Goal: Task Accomplishment & Management: Manage account settings

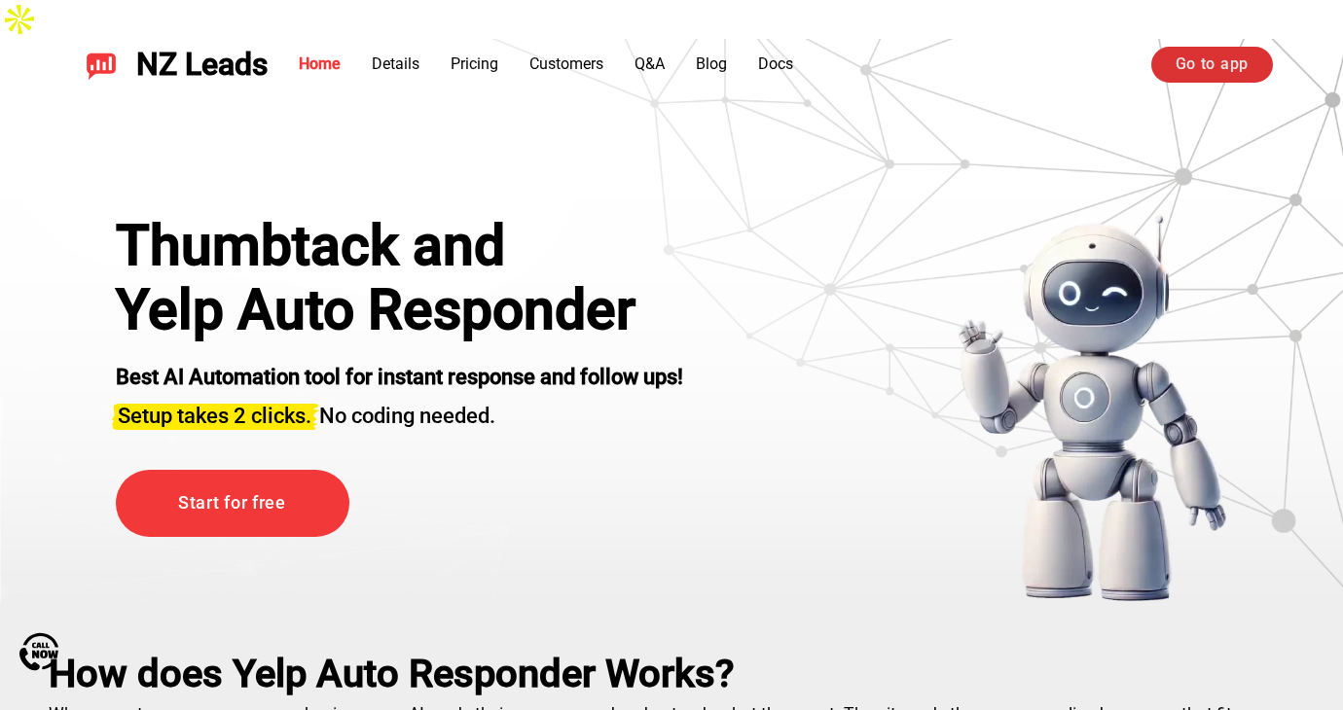
click at [1218, 58] on link "Go to app" at bounding box center [1212, 64] width 122 height 35
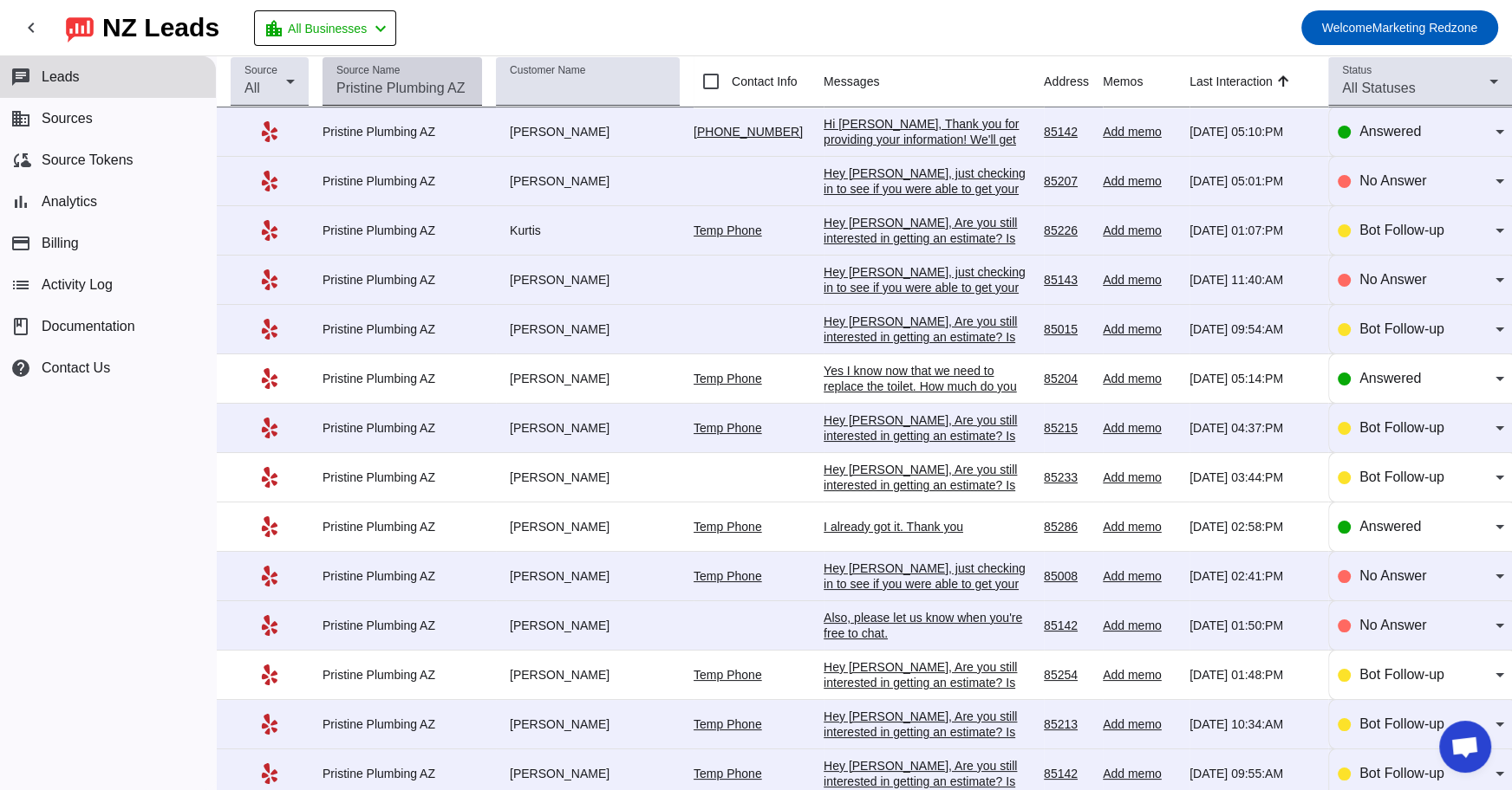
click at [437, 70] on div "Source Name" at bounding box center [403, 81] width 132 height 48
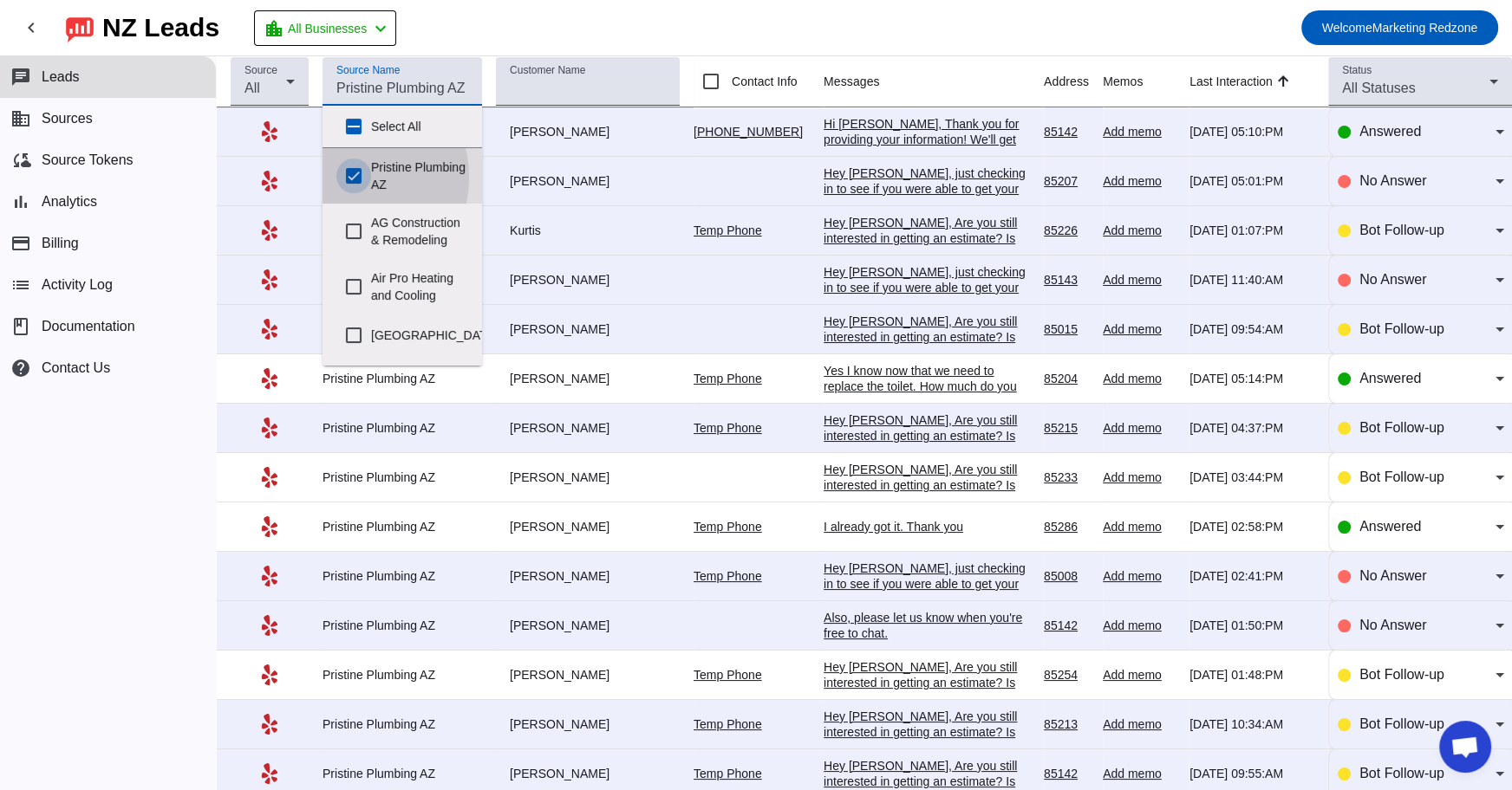
click at [348, 176] on input "Pristine Plumbing AZ" at bounding box center [354, 175] width 35 height 35
checkbox input "false"
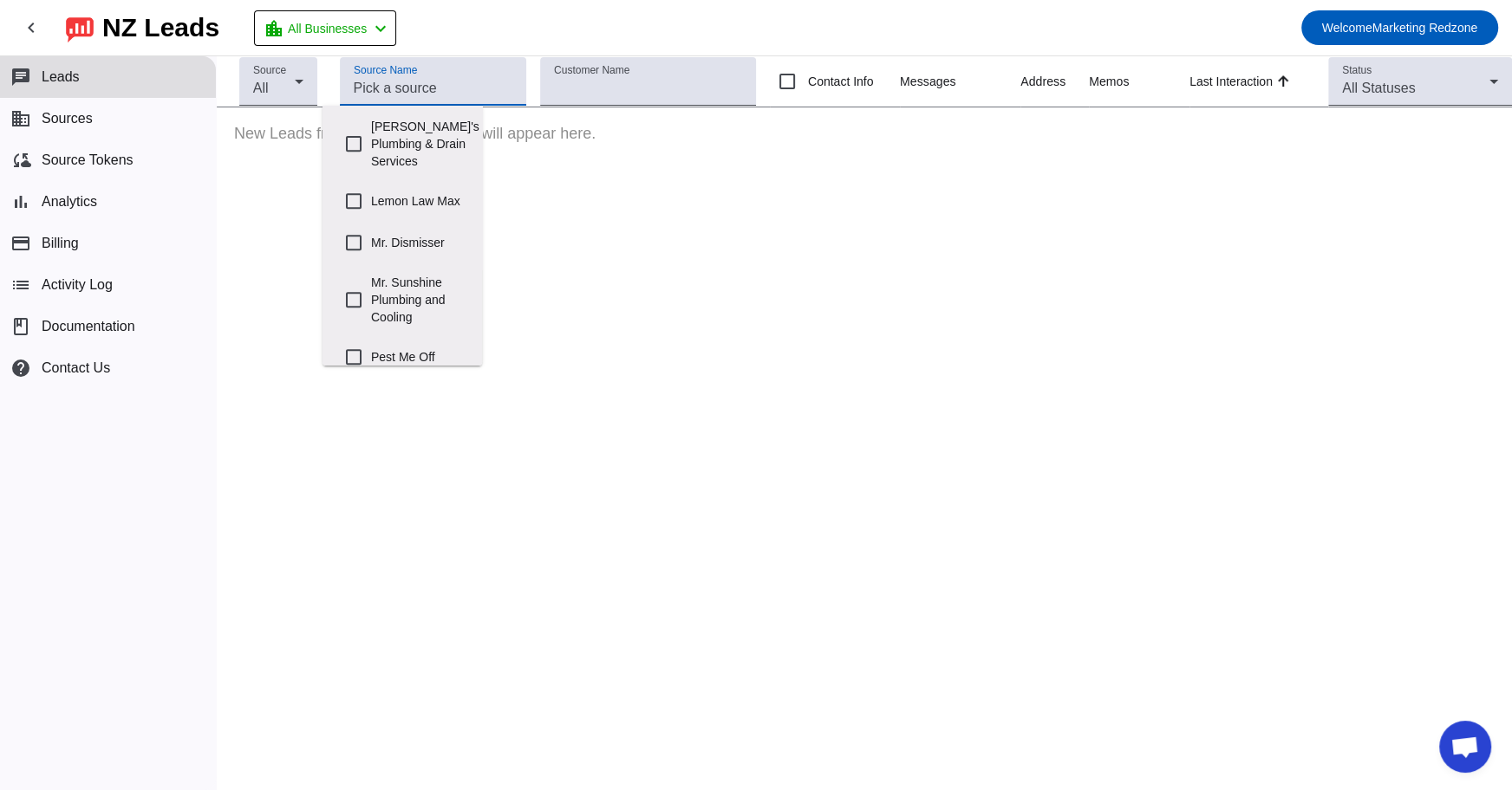
scroll to position [715, 0]
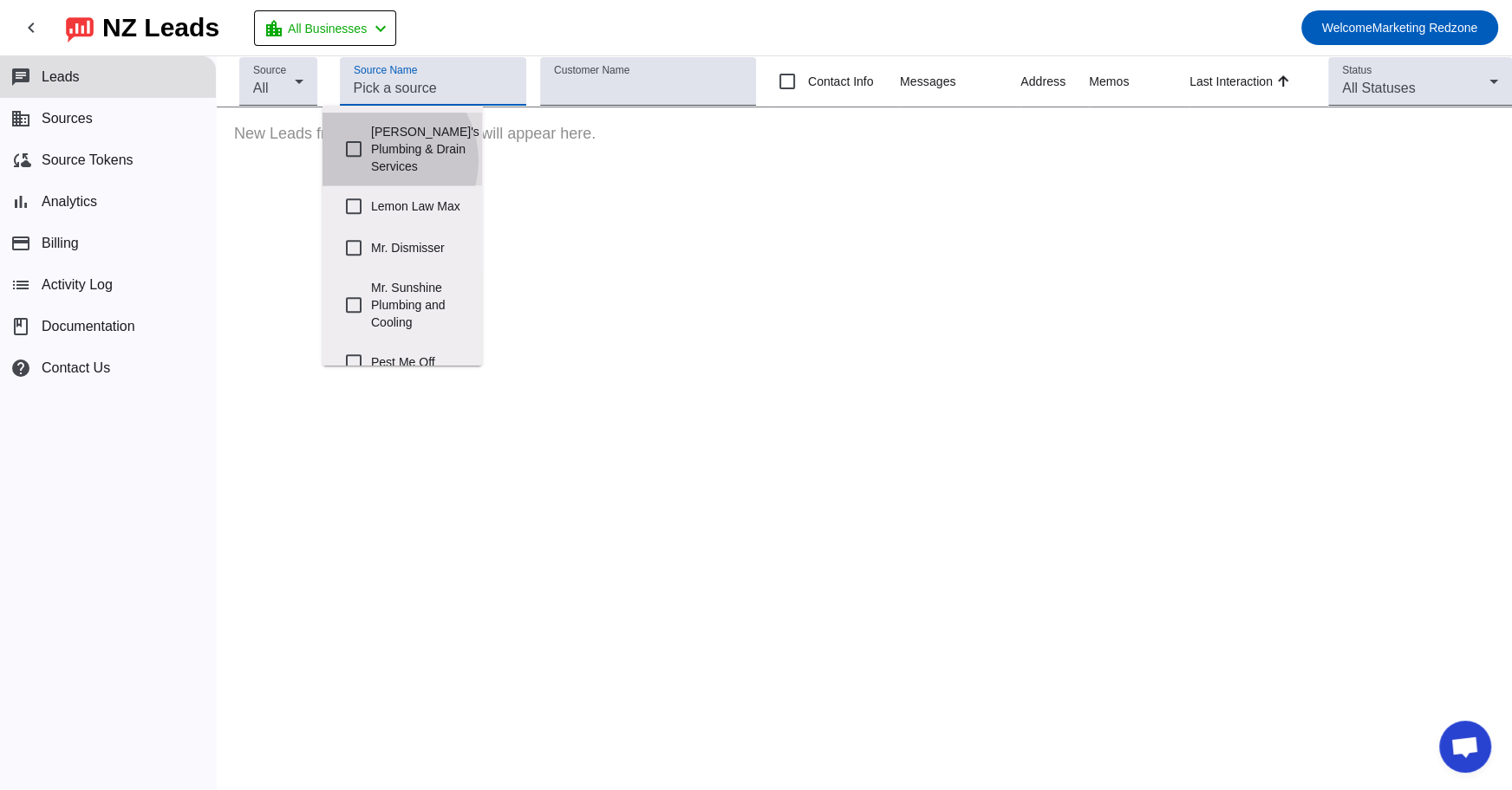
click at [378, 185] on label "[PERSON_NAME]'s Plumbing & Drain Services" at bounding box center [425, 149] width 109 height 73
click at [371, 167] on input "[PERSON_NAME]'s Plumbing & Drain Services" at bounding box center [354, 149] width 35 height 35
checkbox input "true"
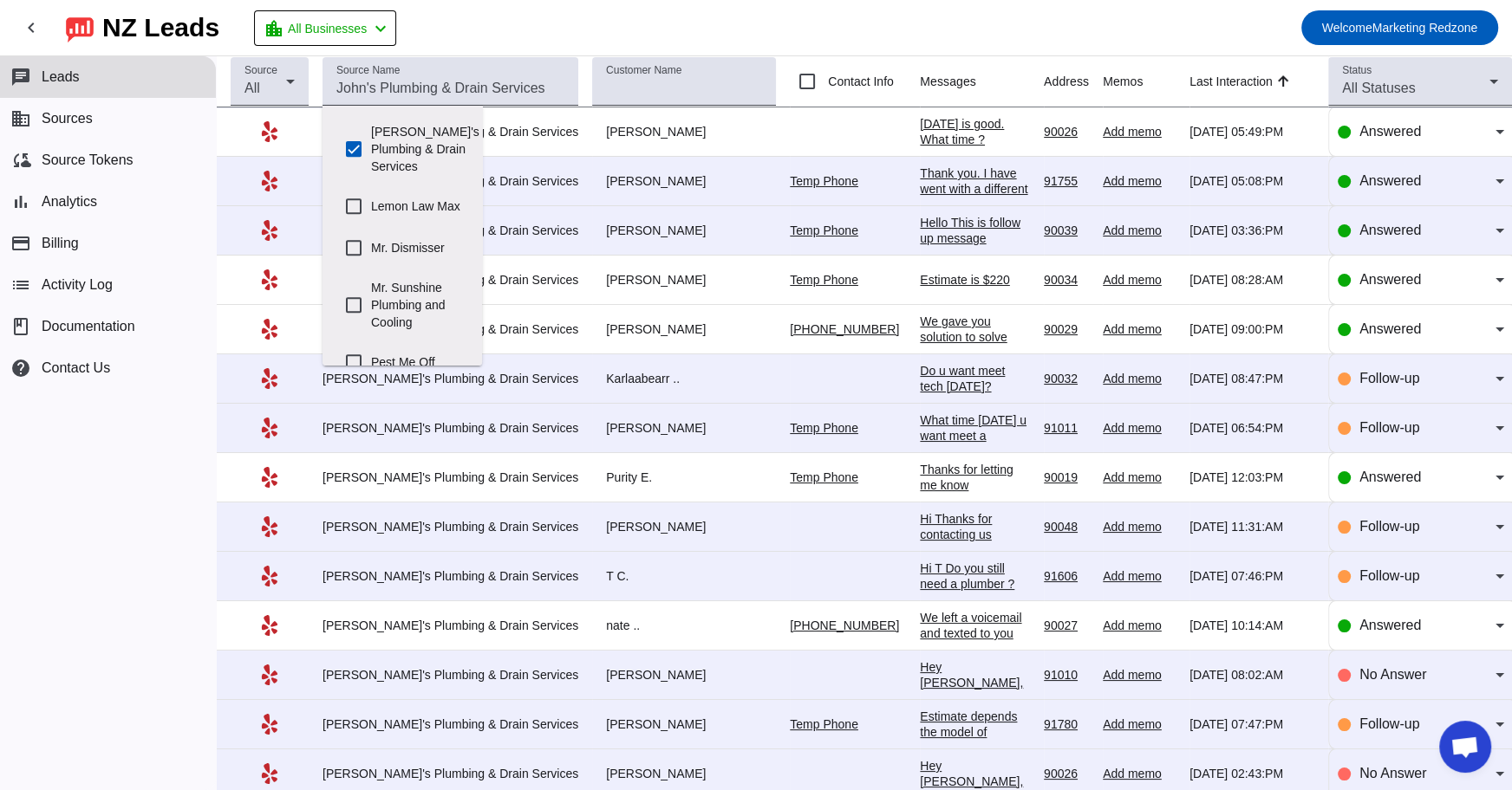
click at [853, 45] on mat-toolbar-row "chevron_left [GEOGRAPHIC_DATA] Leads location_city All Businesses chevron_left …" at bounding box center [756, 28] width 1512 height 55
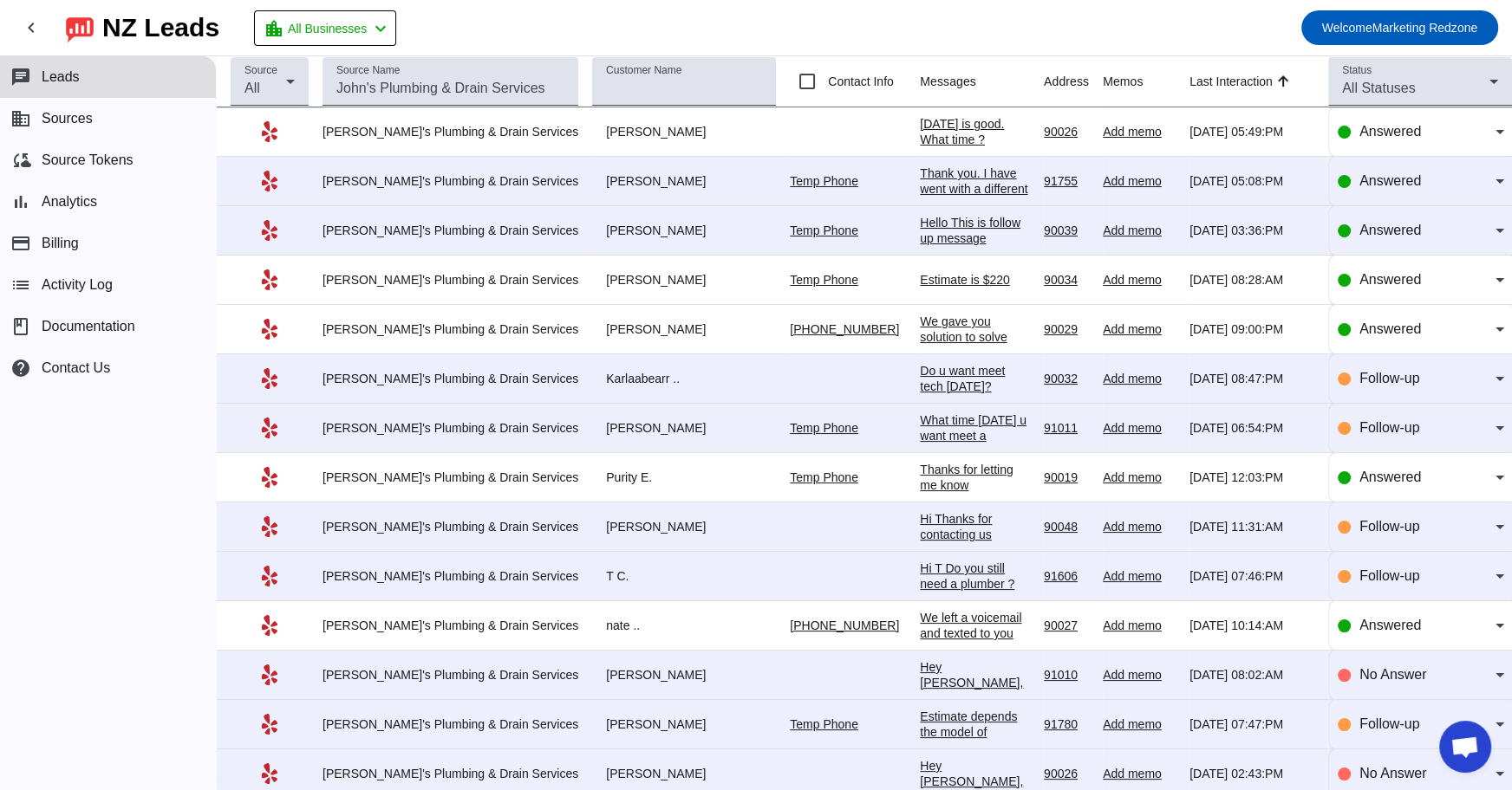
click at [919, 116] on div "[DATE] is good. What time ?" at bounding box center [975, 131] width 110 height 31
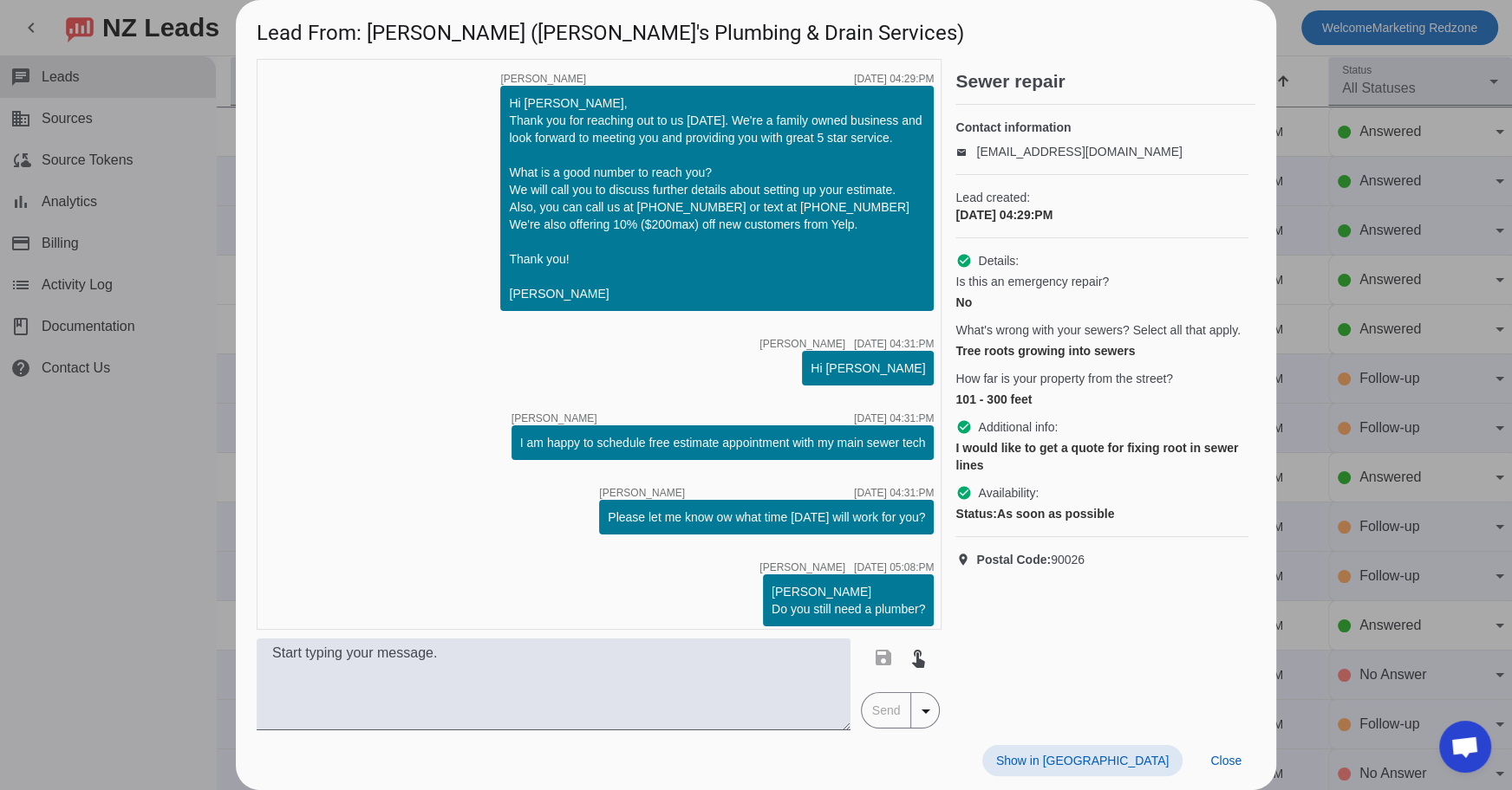
scroll to position [250, 0]
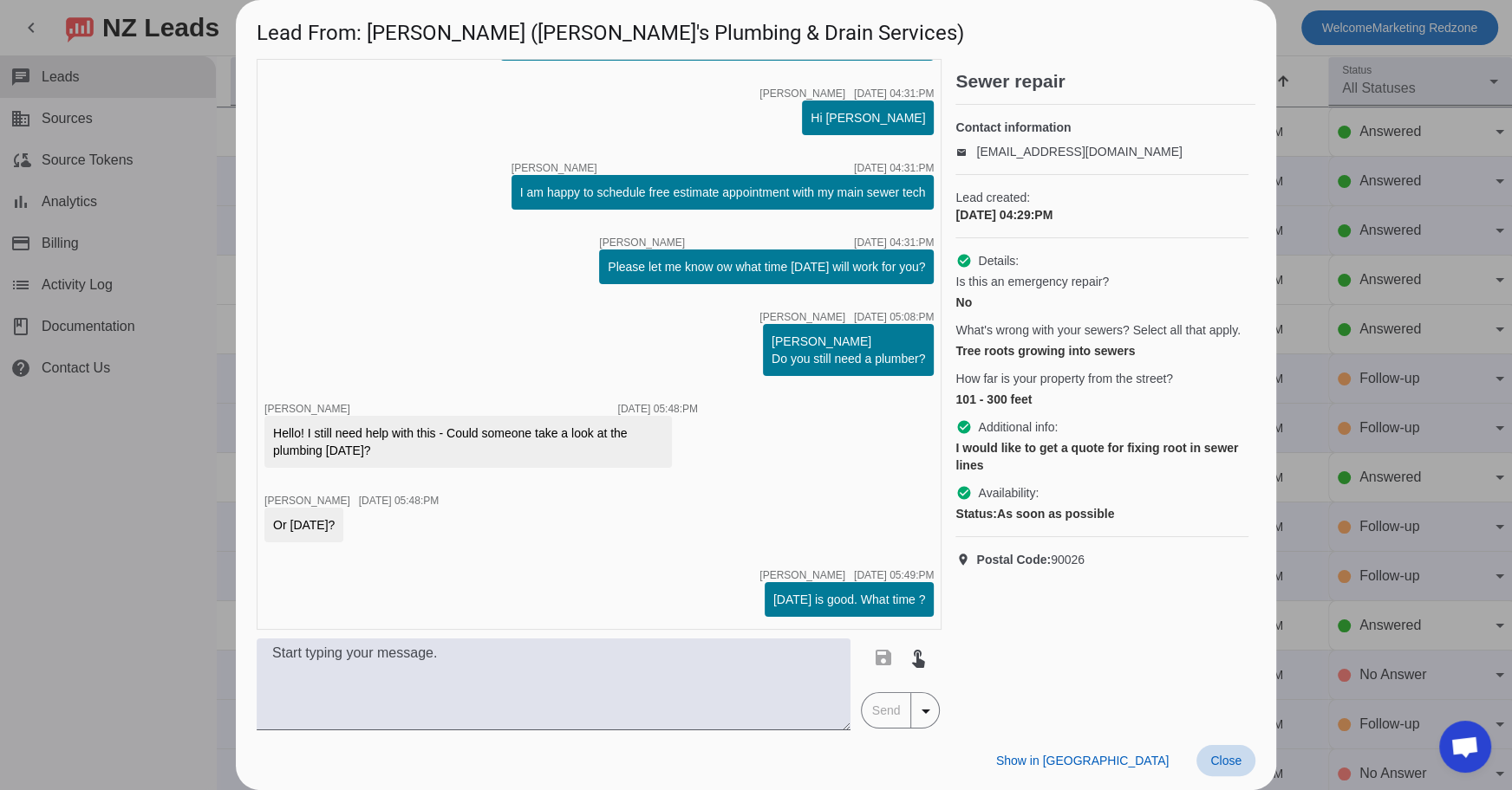
click at [1216, 766] on span "Close" at bounding box center [1225, 761] width 31 height 14
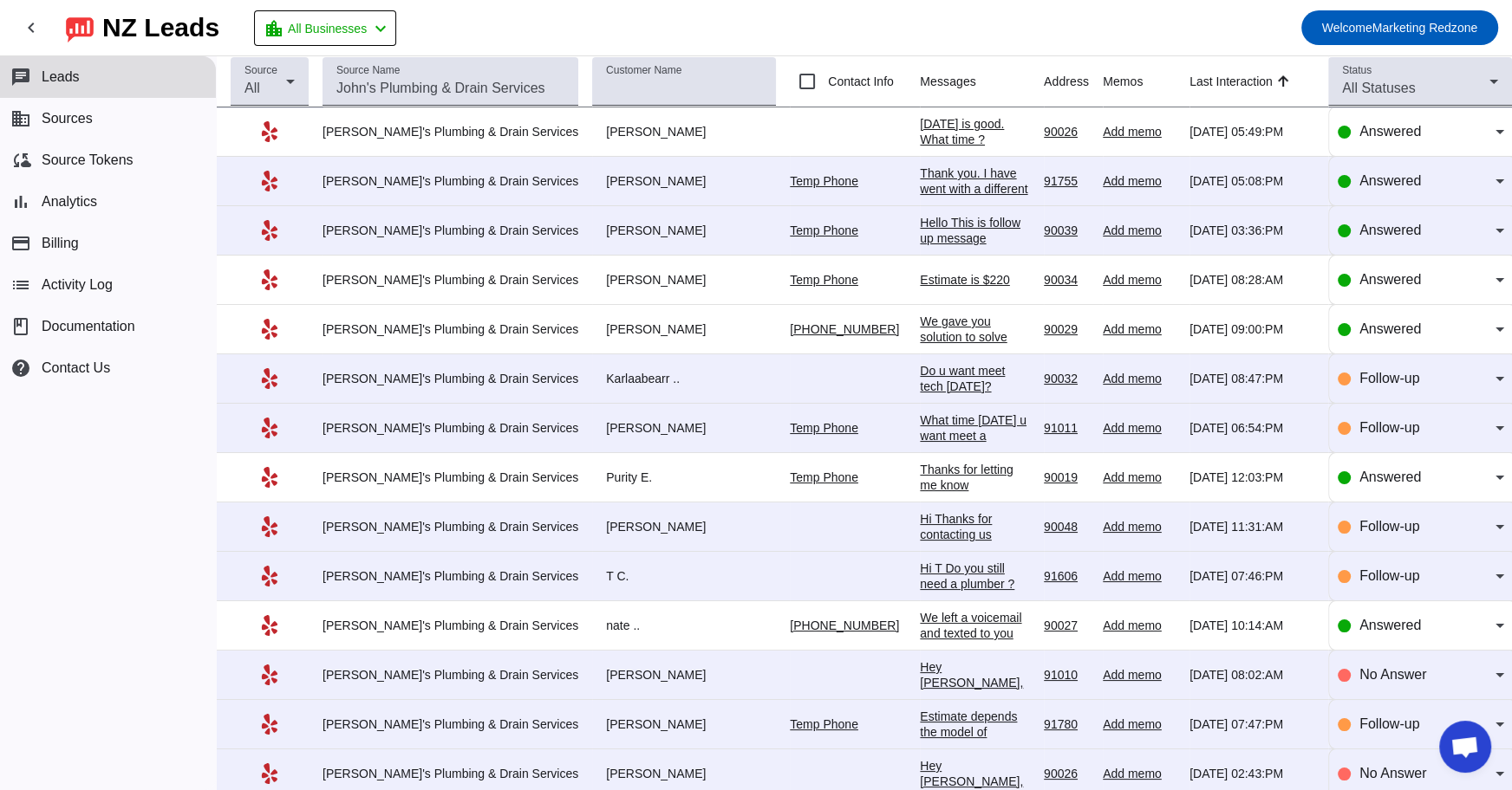
click at [919, 180] on div "Thank you. I have went with a different contractor." at bounding box center [975, 189] width 110 height 47
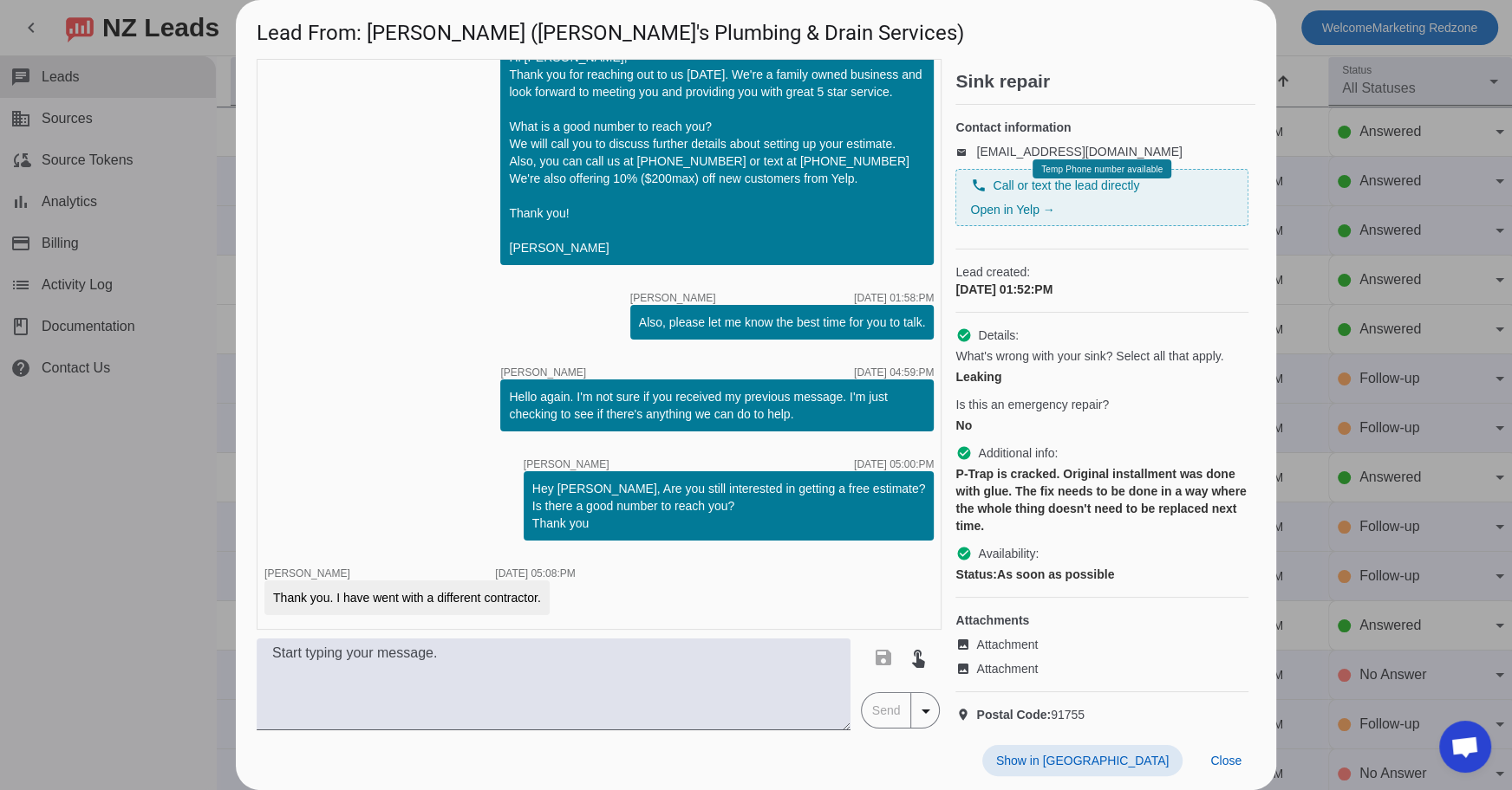
scroll to position [343, 0]
click at [1380, 380] on div at bounding box center [756, 395] width 1512 height 790
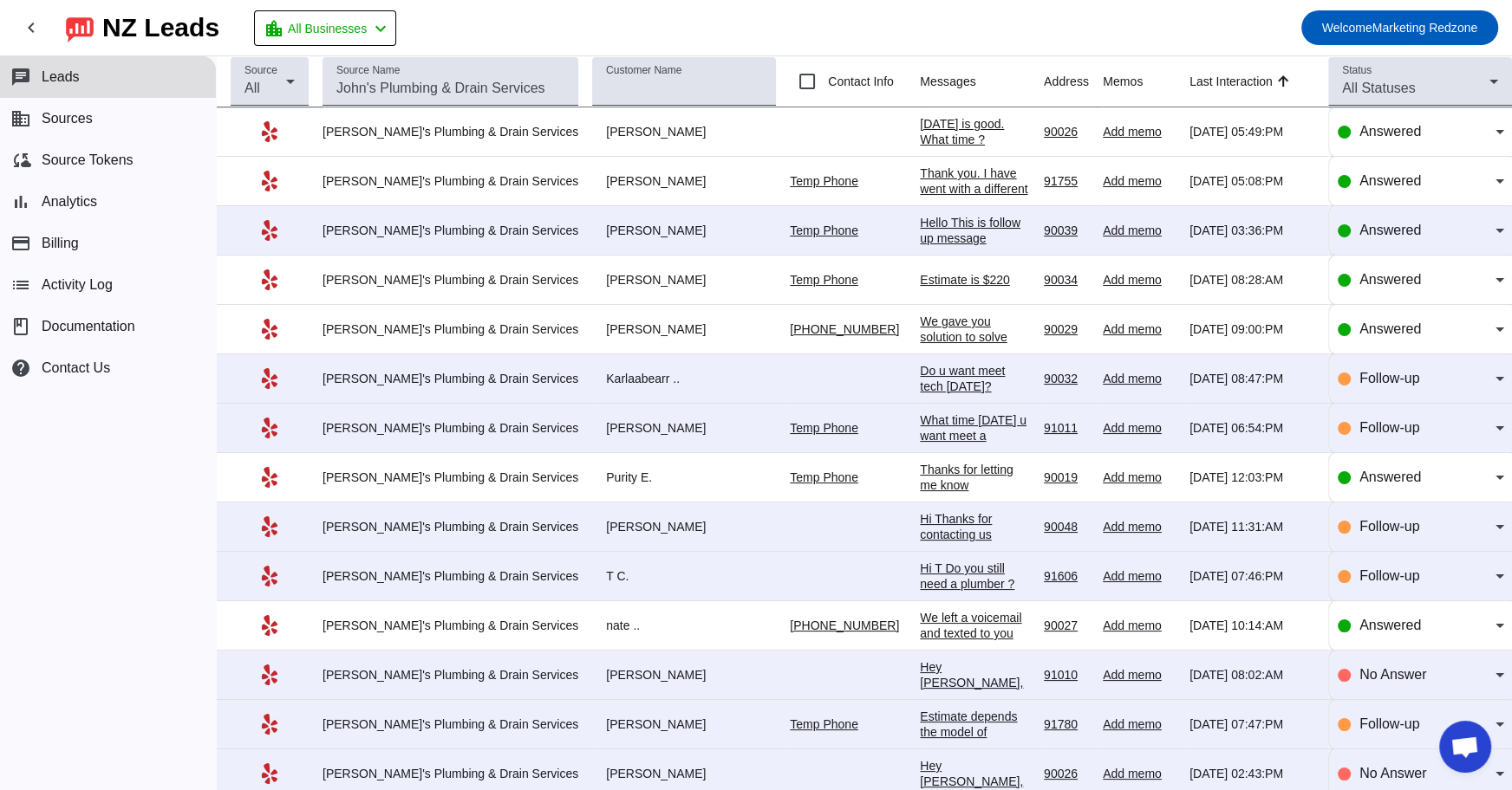
click at [919, 226] on div "Hello This is follow up message regarding estimate that [PERSON_NAME] gave you …" at bounding box center [975, 269] width 110 height 110
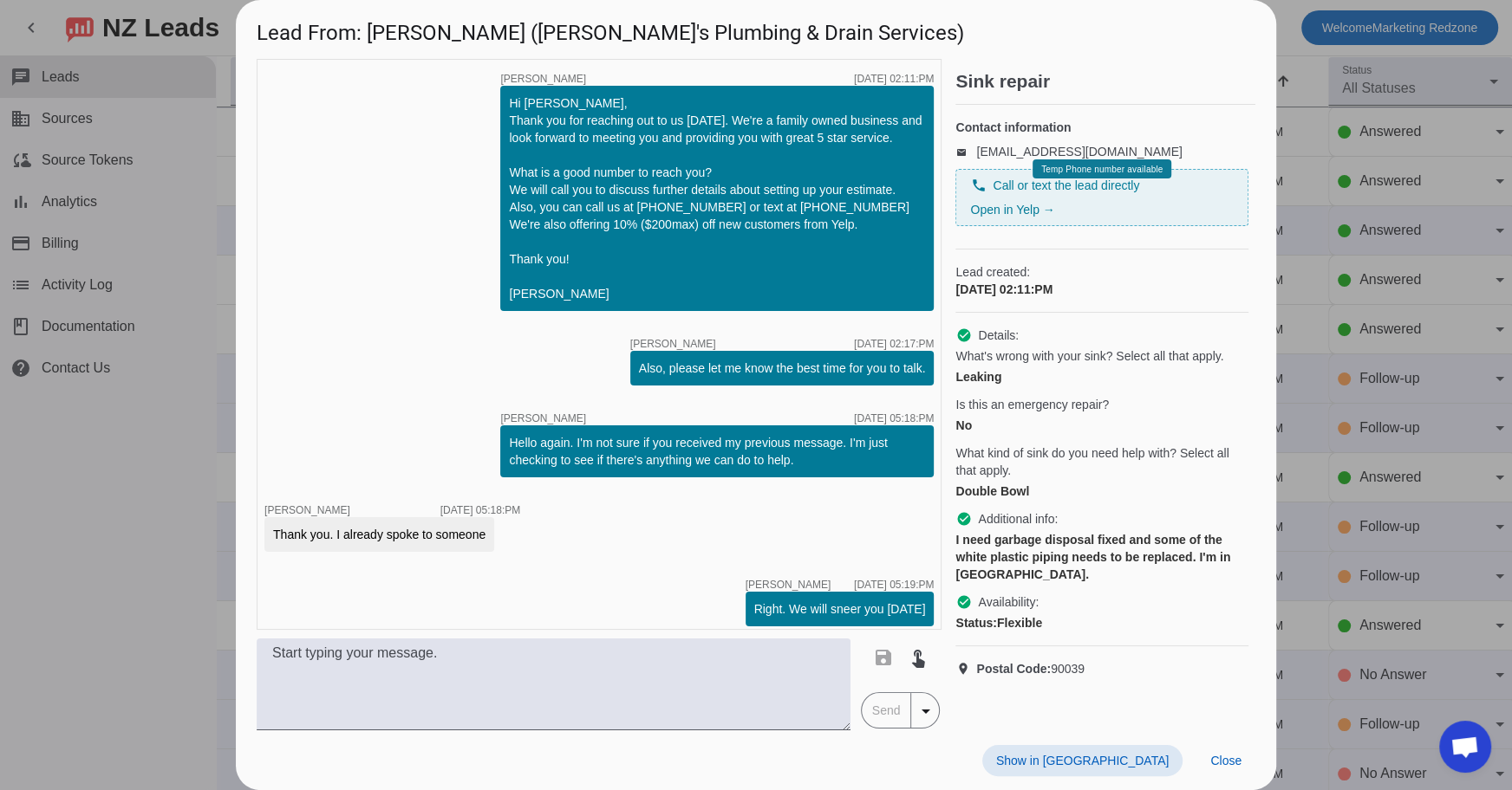
scroll to position [118, 0]
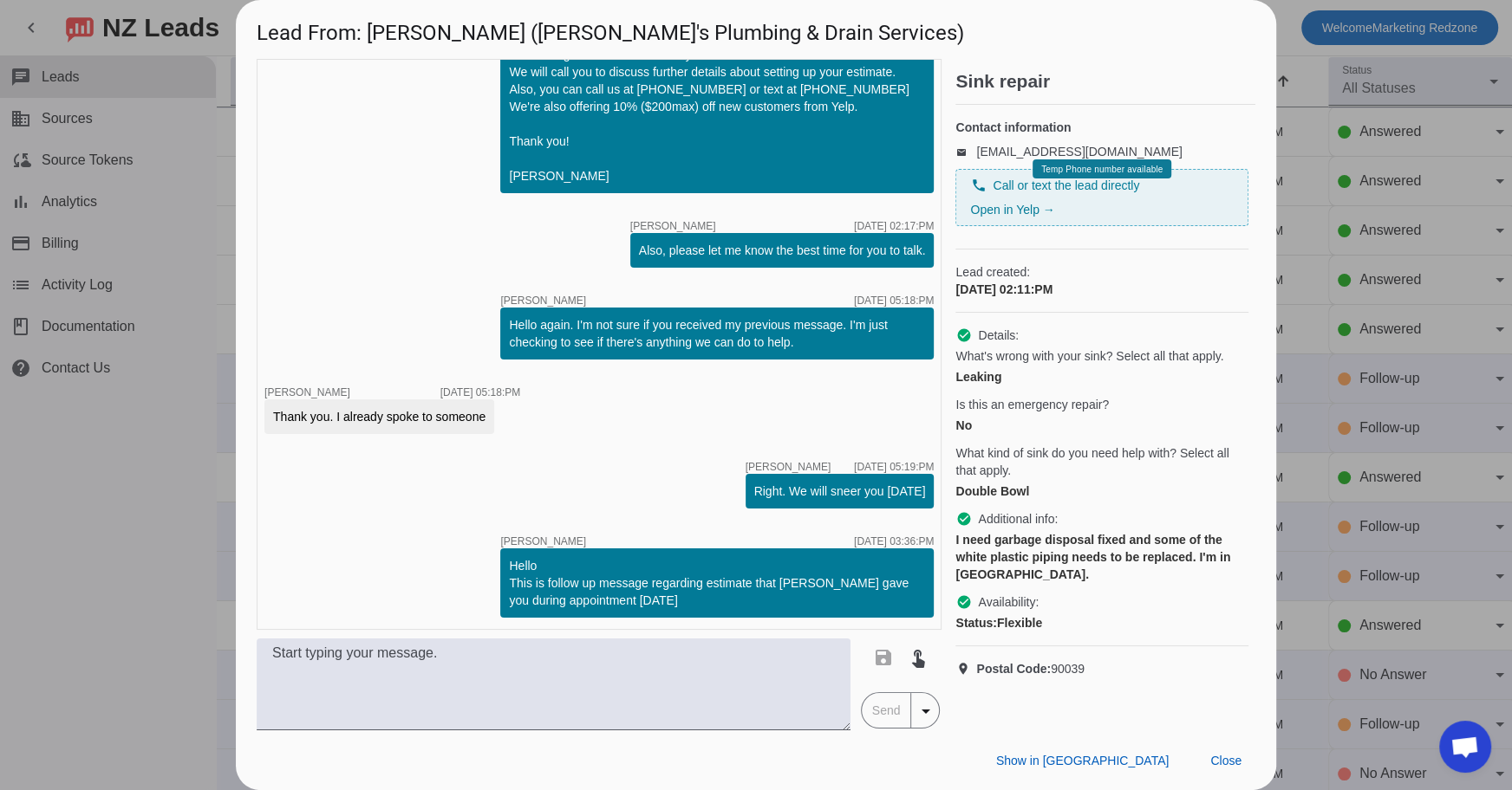
click at [1319, 357] on div at bounding box center [756, 395] width 1512 height 790
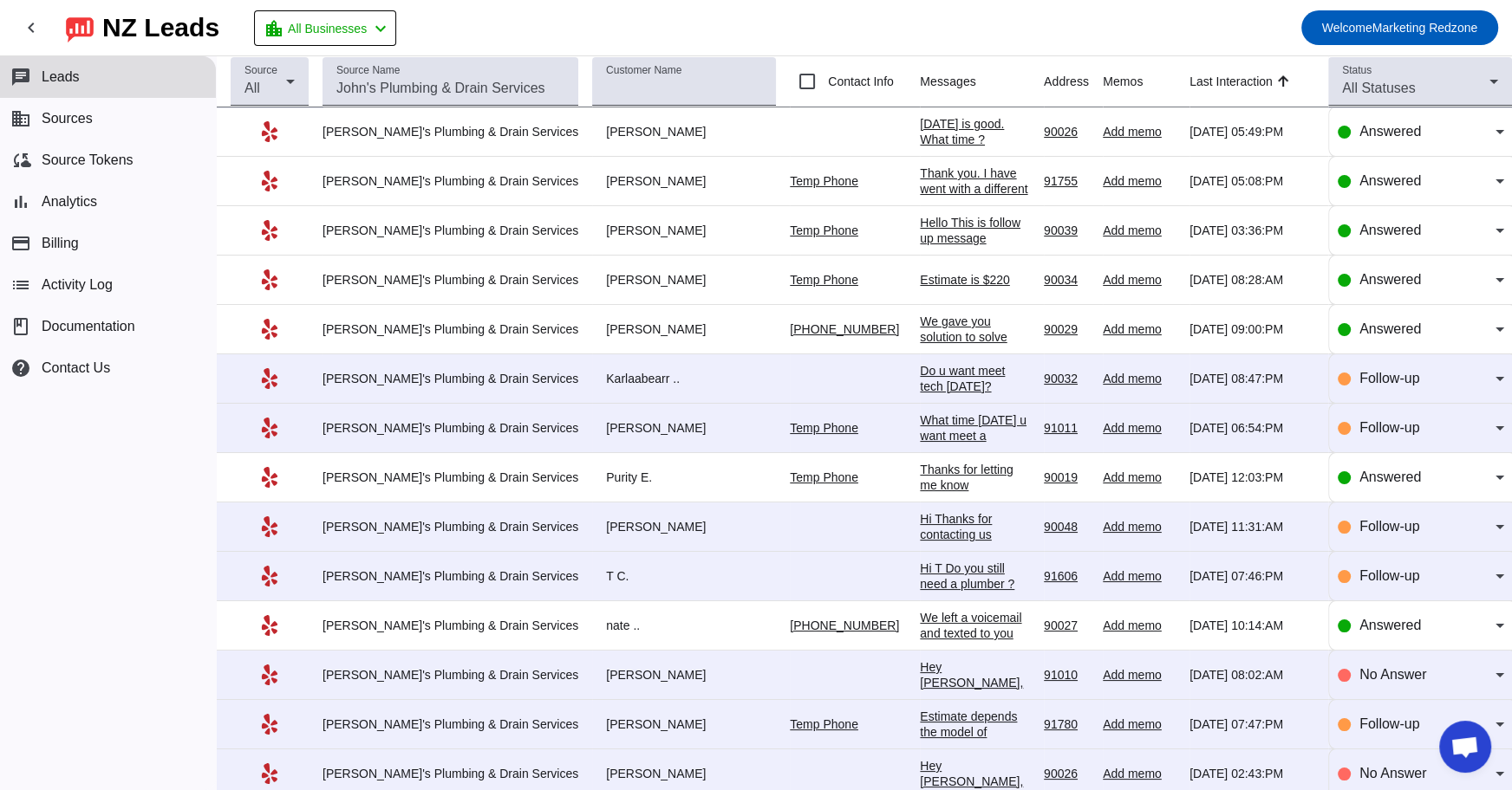
click at [919, 276] on div "Estimate is $220" at bounding box center [975, 281] width 110 height 16
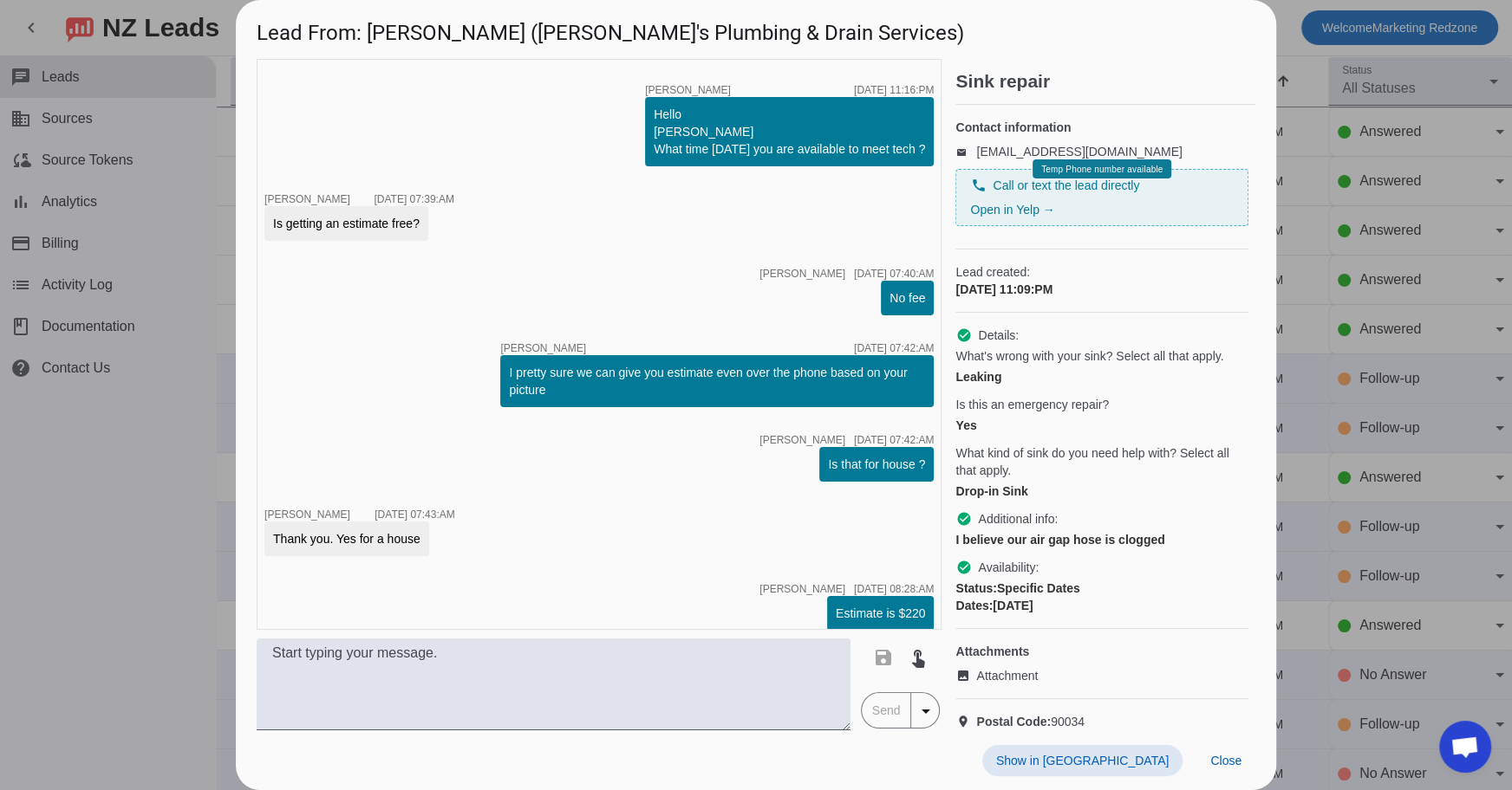
scroll to position [538, 0]
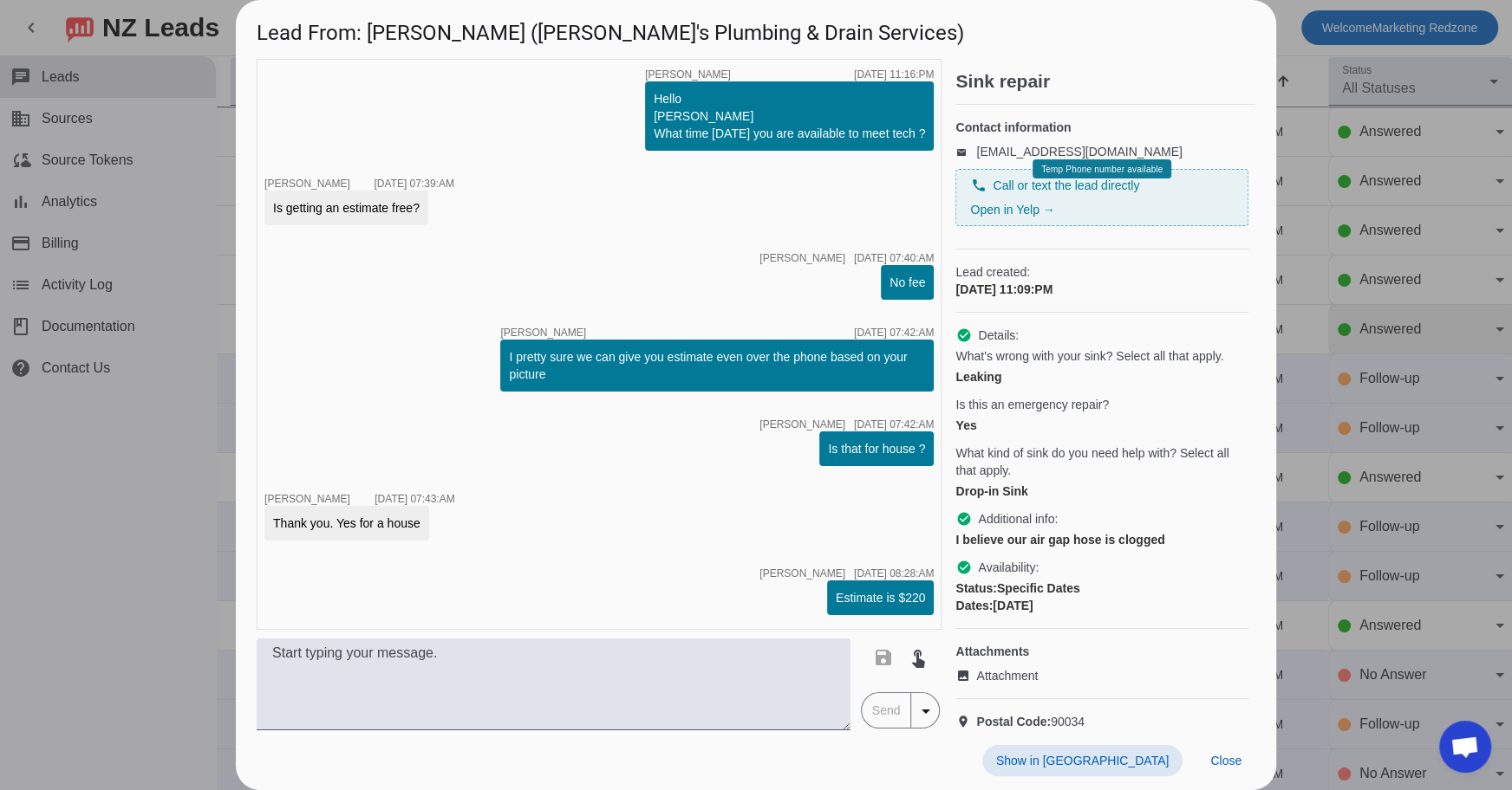
click at [1331, 325] on div at bounding box center [756, 395] width 1512 height 790
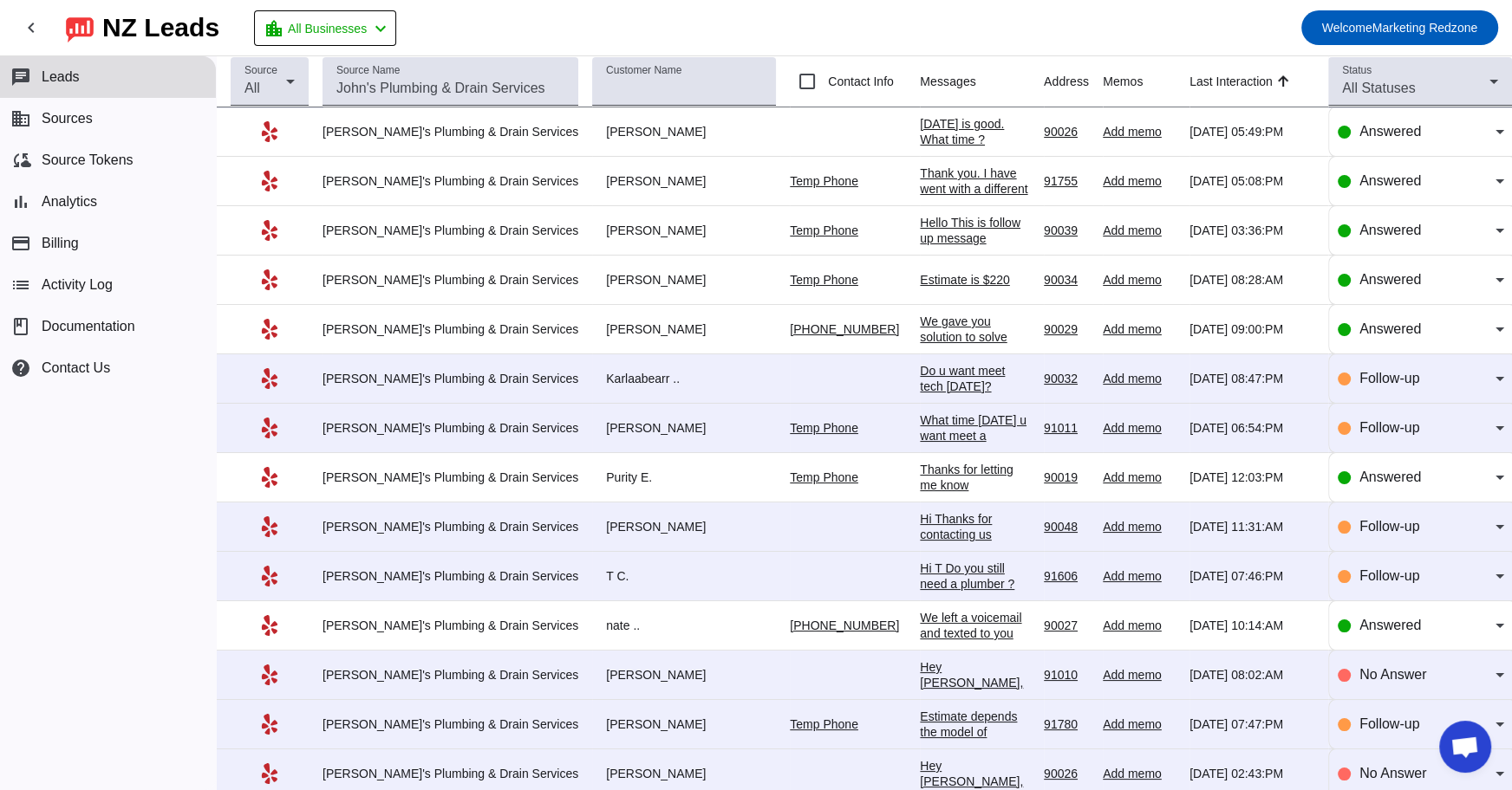
click at [920, 330] on div "We gave you solution to solve smell issue - estimate for $450 1 to clean/snake …" at bounding box center [975, 438] width 110 height 249
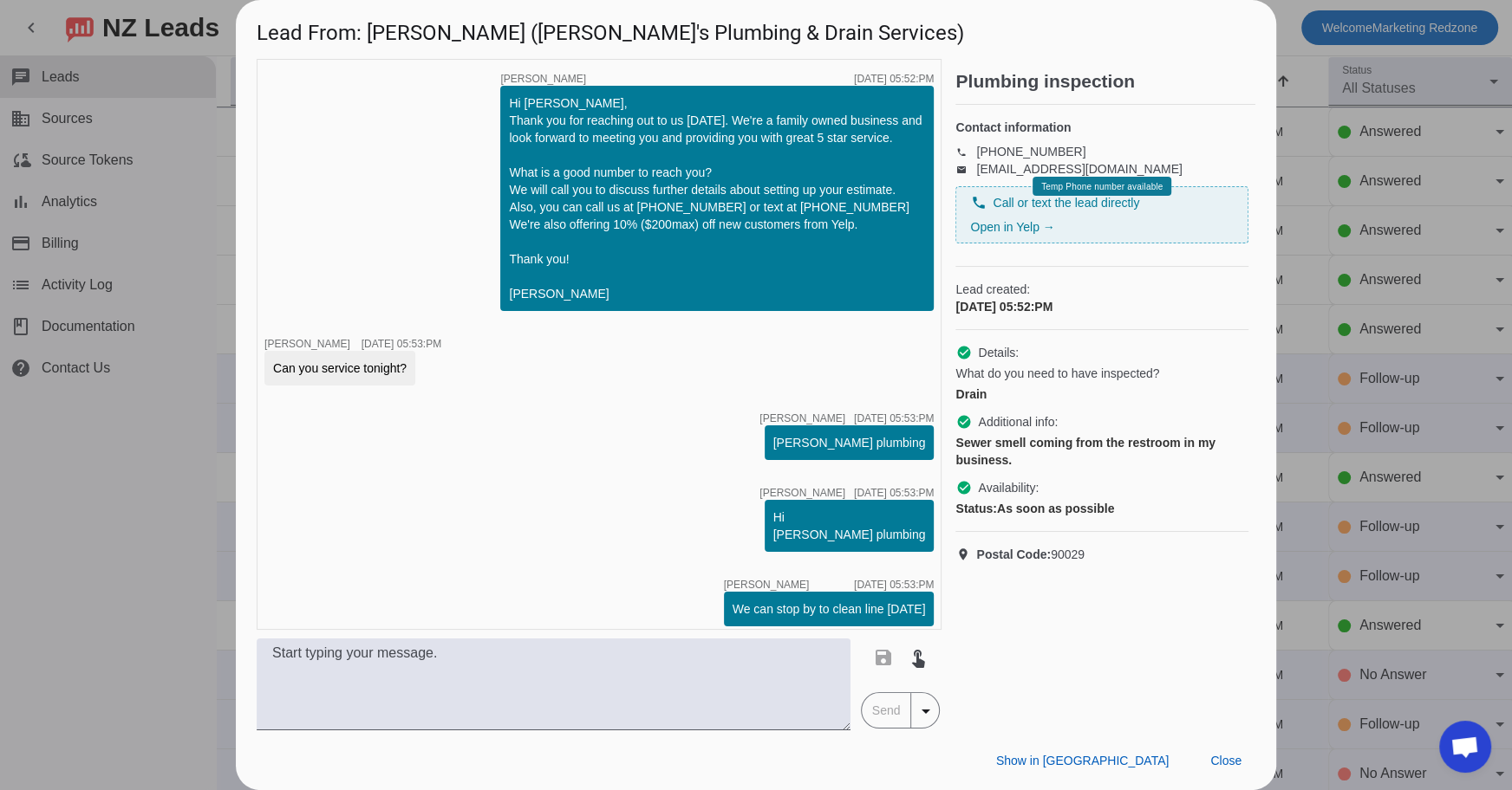
scroll to position [1340, 0]
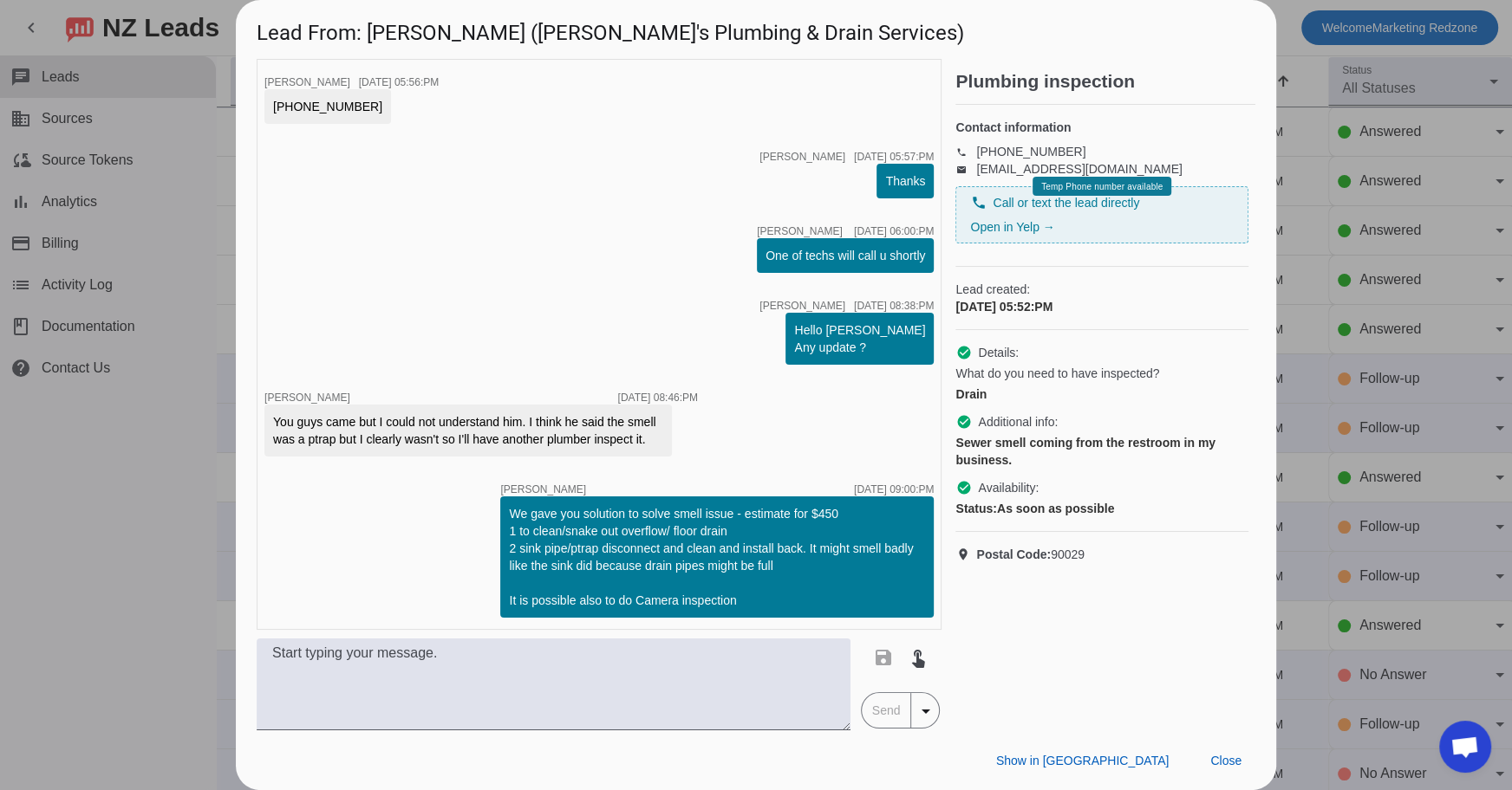
click at [1337, 395] on div at bounding box center [756, 395] width 1512 height 790
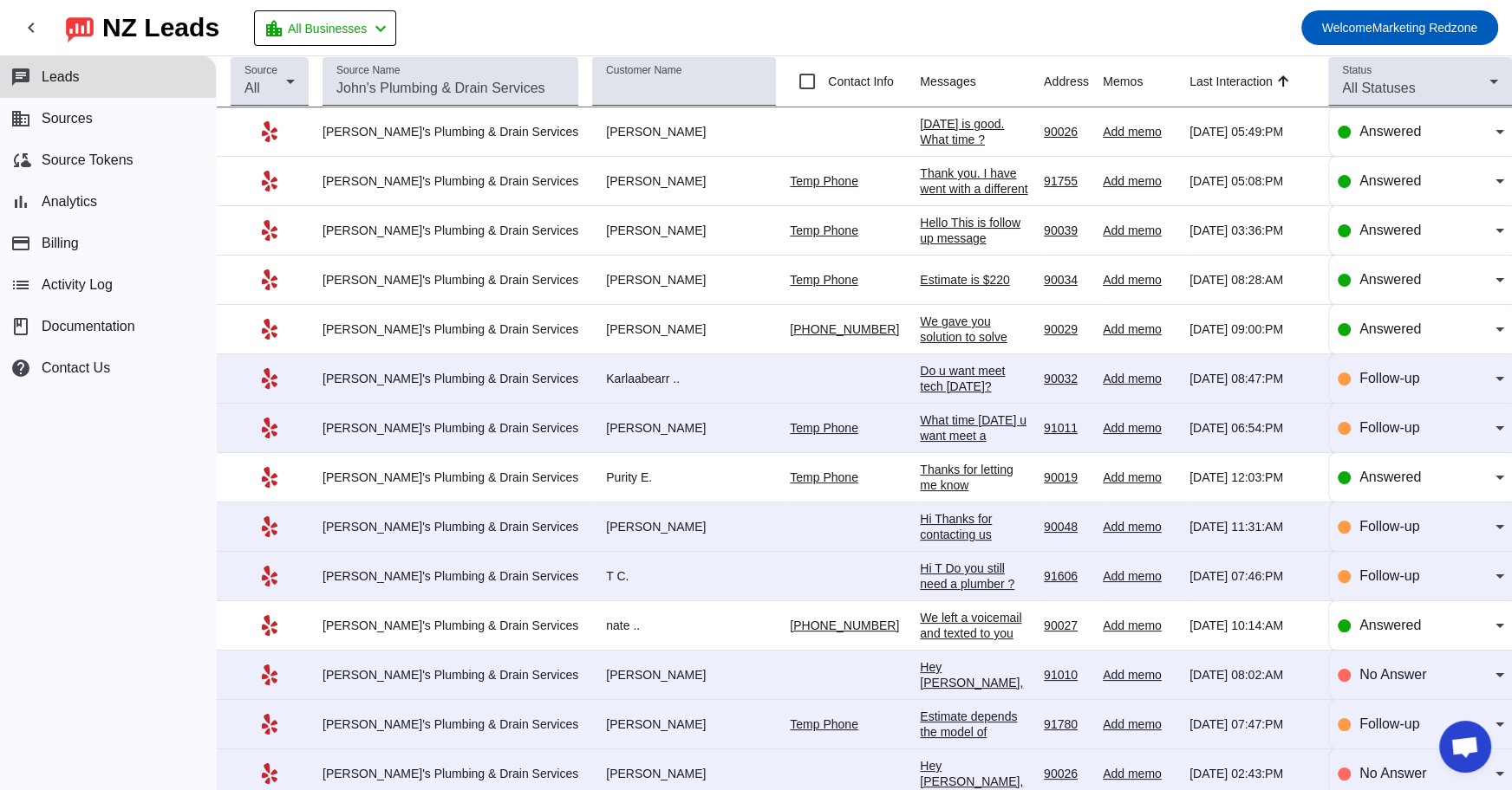
click at [919, 465] on div "Thanks for letting me know" at bounding box center [975, 477] width 110 height 31
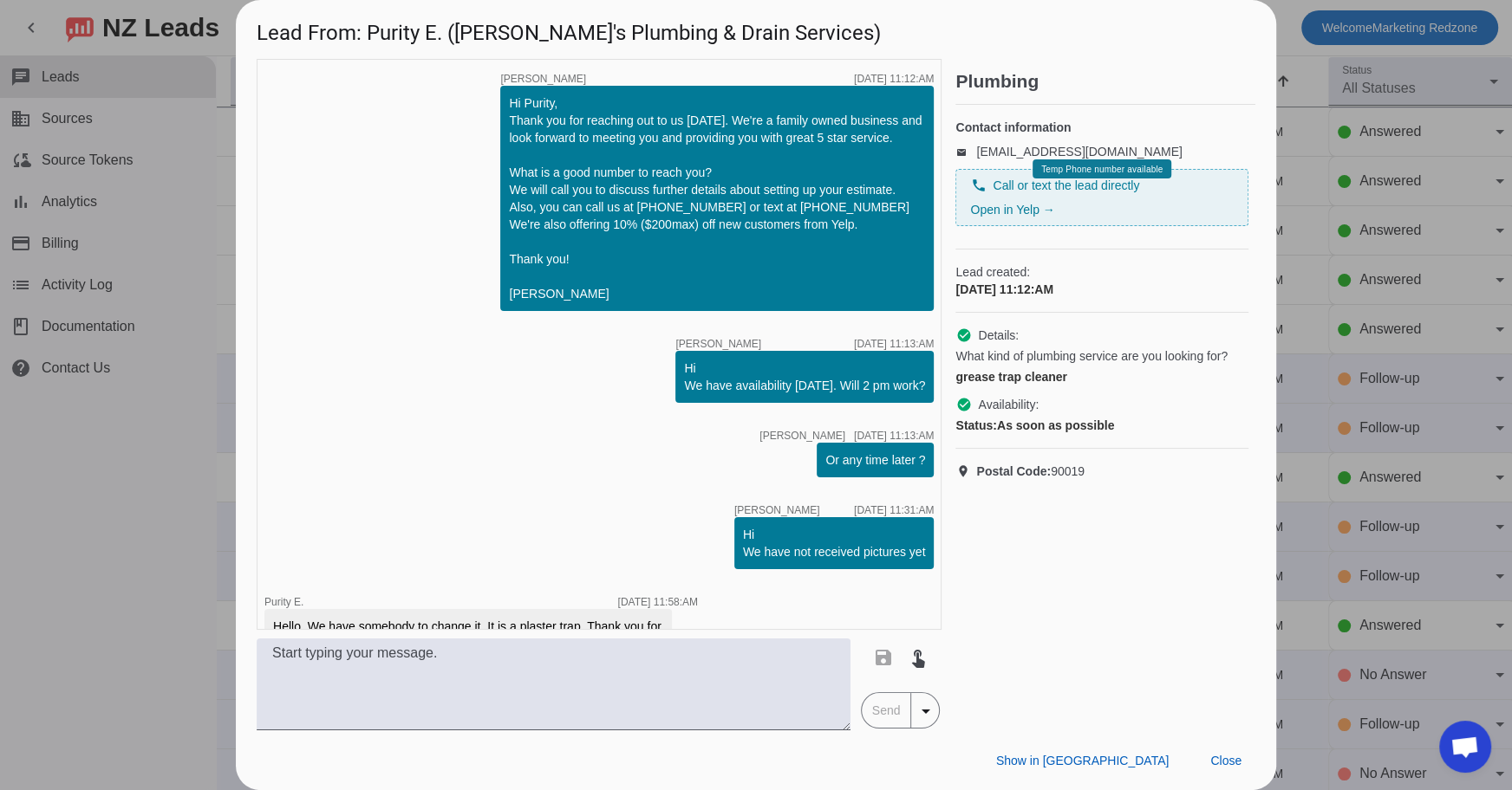
scroll to position [118, 0]
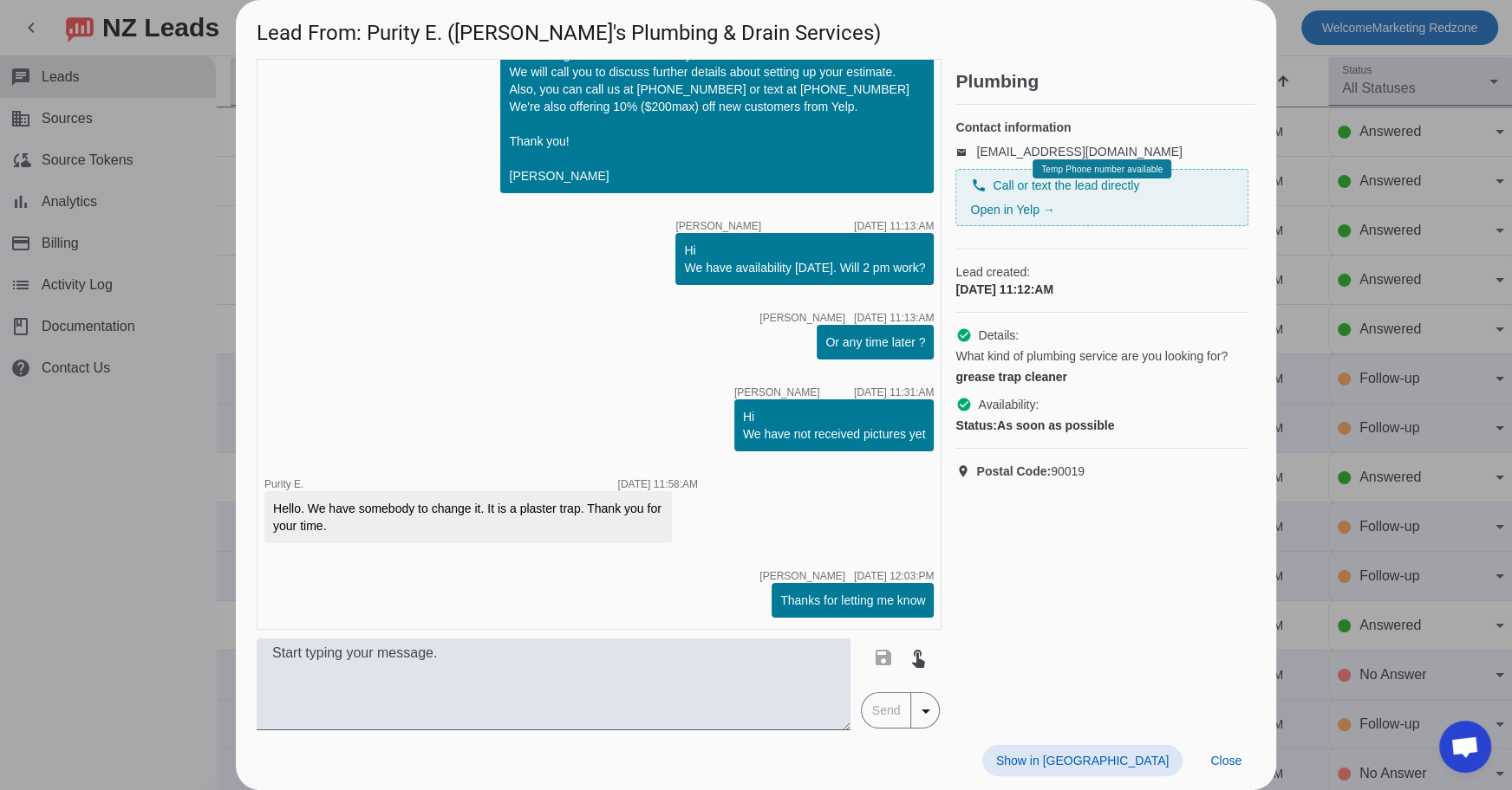
click at [1385, 405] on div at bounding box center [756, 395] width 1512 height 790
